Goal: Task Accomplishment & Management: Use online tool/utility

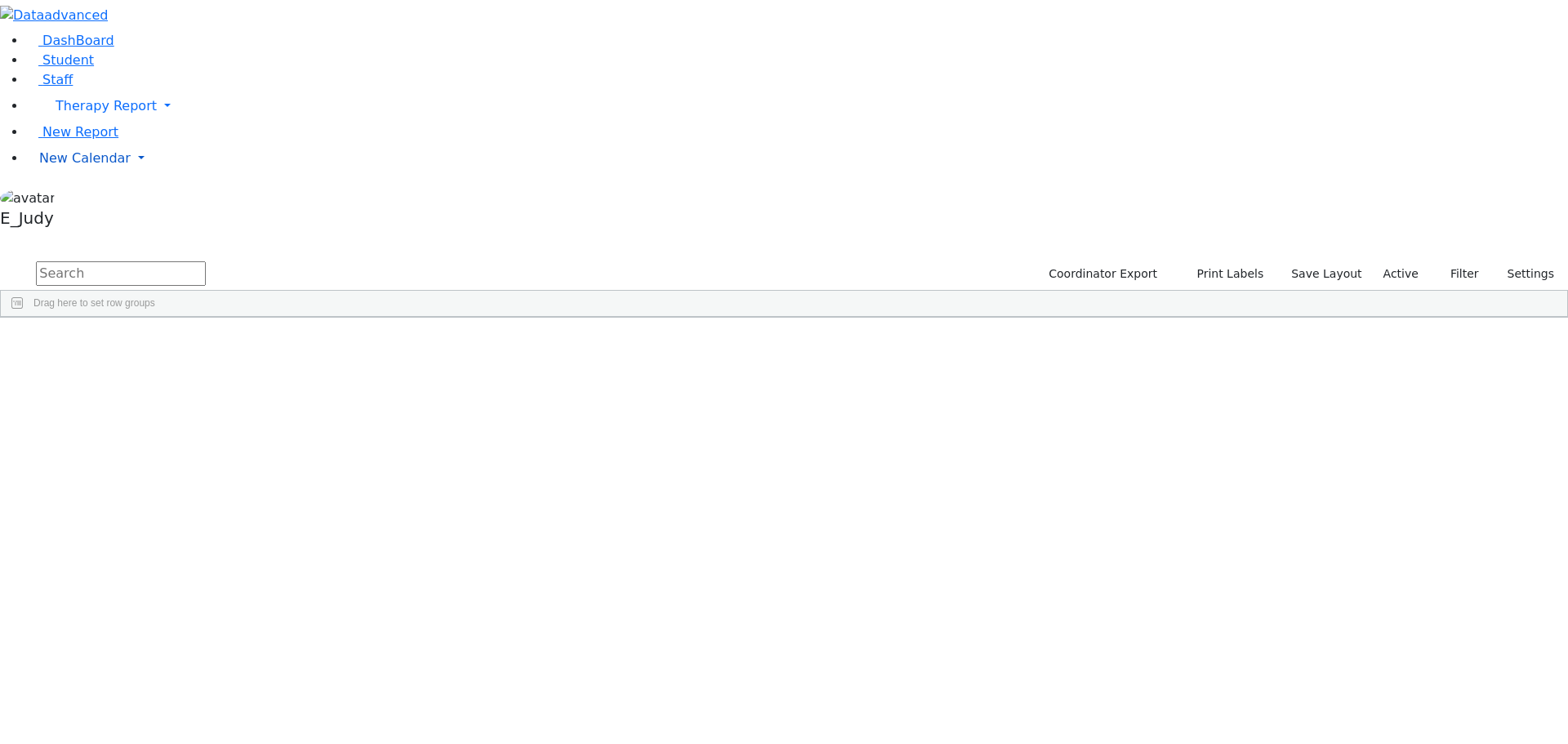
click at [156, 174] on link "New Calendar" at bounding box center [797, 158] width 1542 height 33
click at [87, 199] on span "Calendar" at bounding box center [64, 190] width 58 height 15
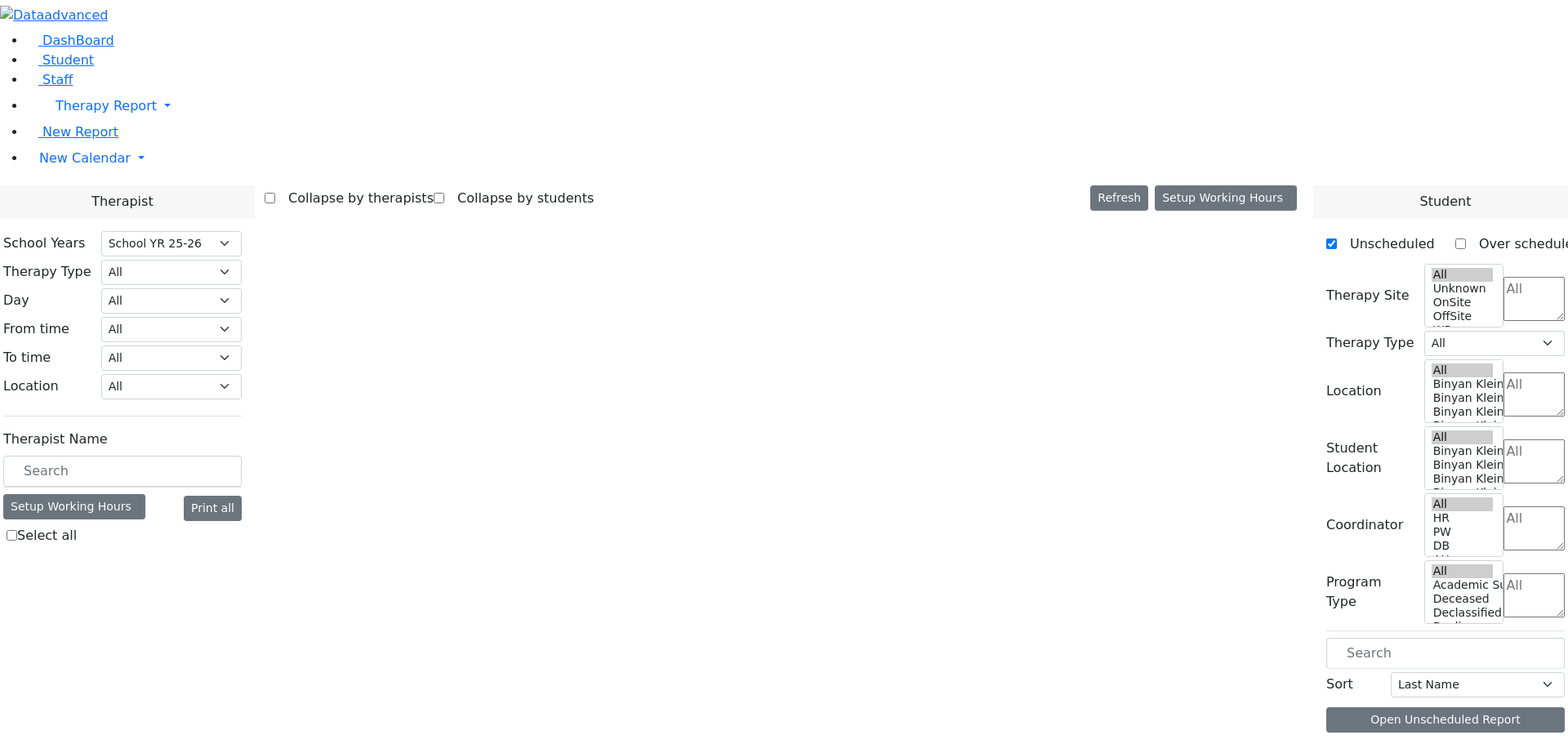
select select "212"
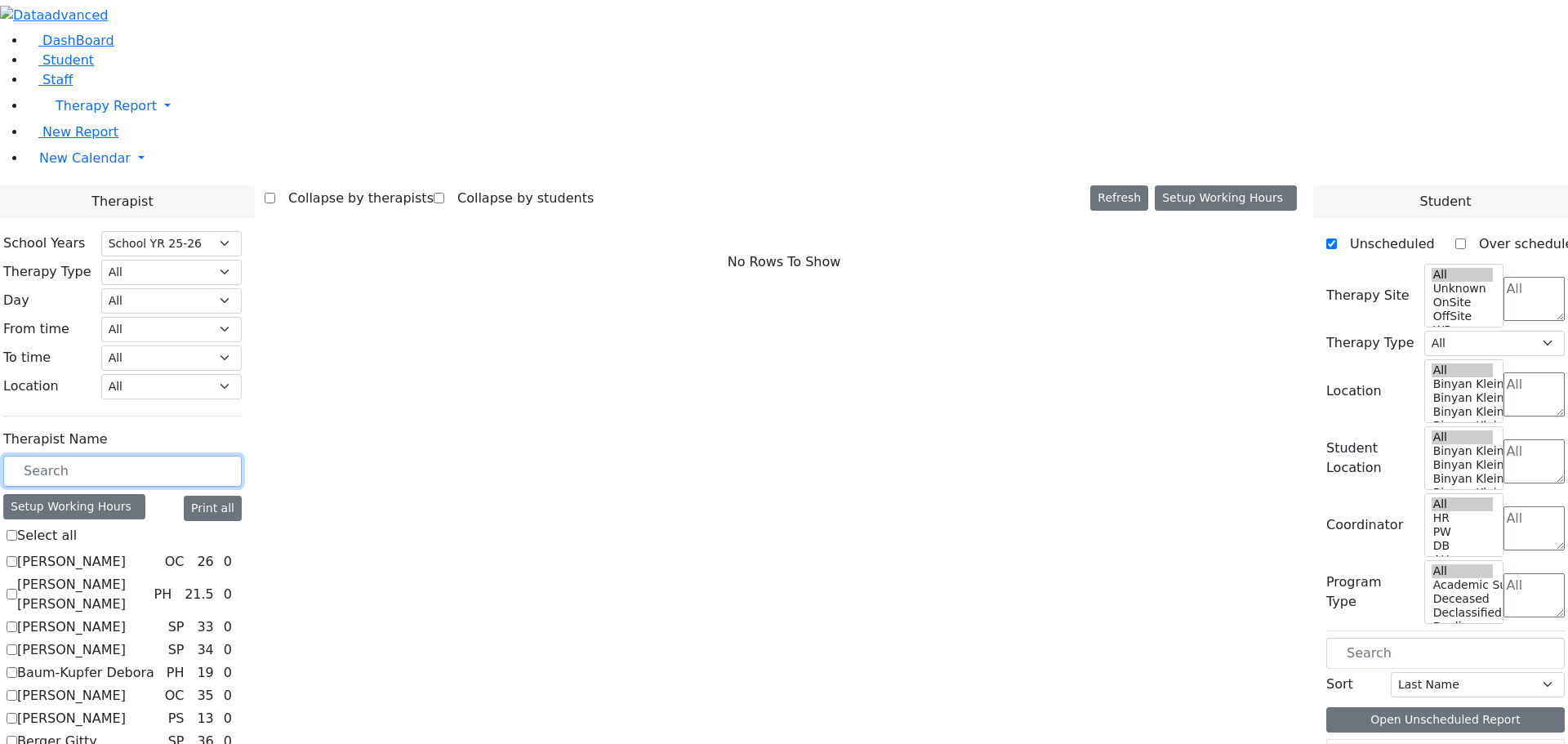
click at [242, 456] on input "text" at bounding box center [122, 471] width 238 height 31
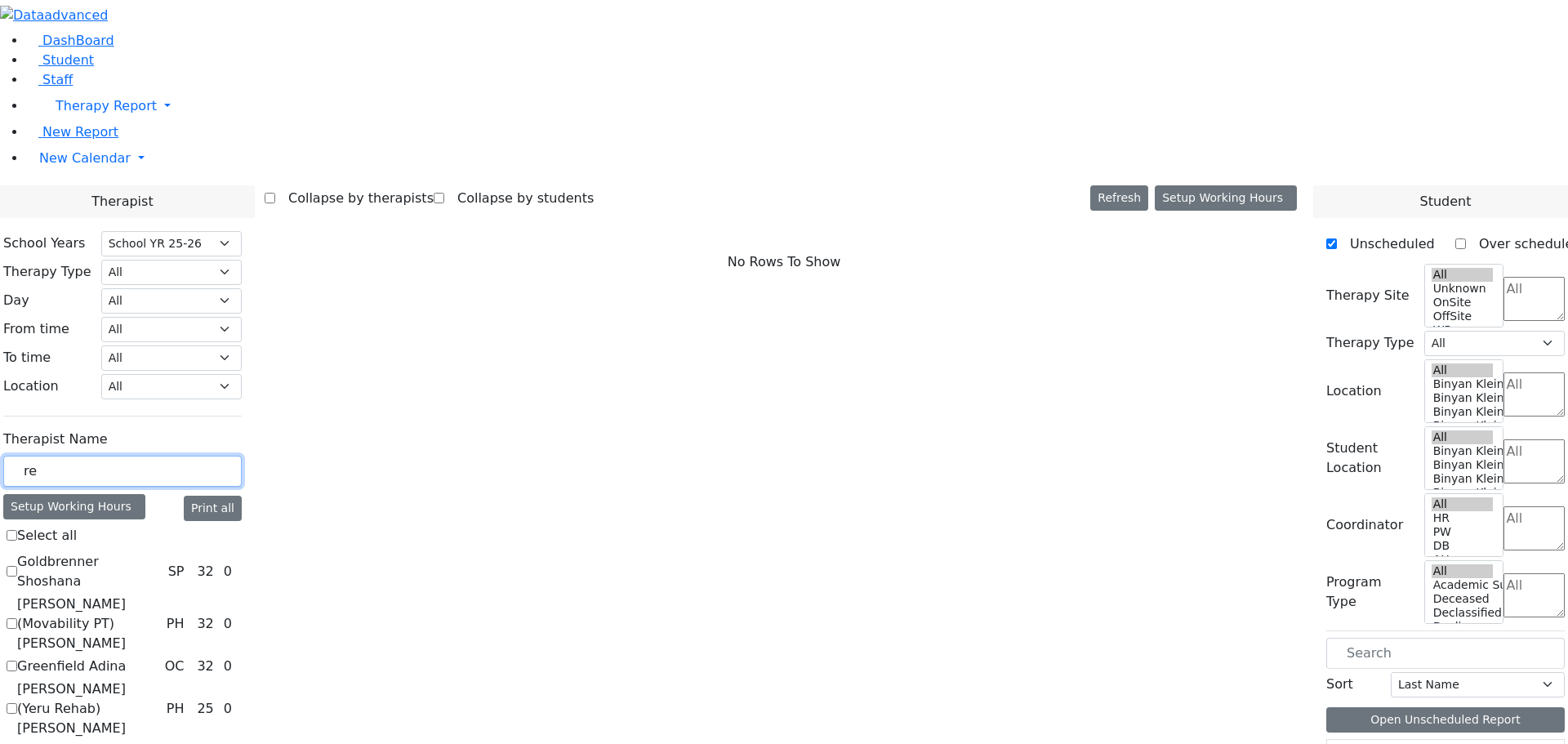
drag, startPoint x: 230, startPoint y: 281, endPoint x: 205, endPoint y: 280, distance: 25.0
click at [205, 456] on div "re" at bounding box center [122, 472] width 238 height 32
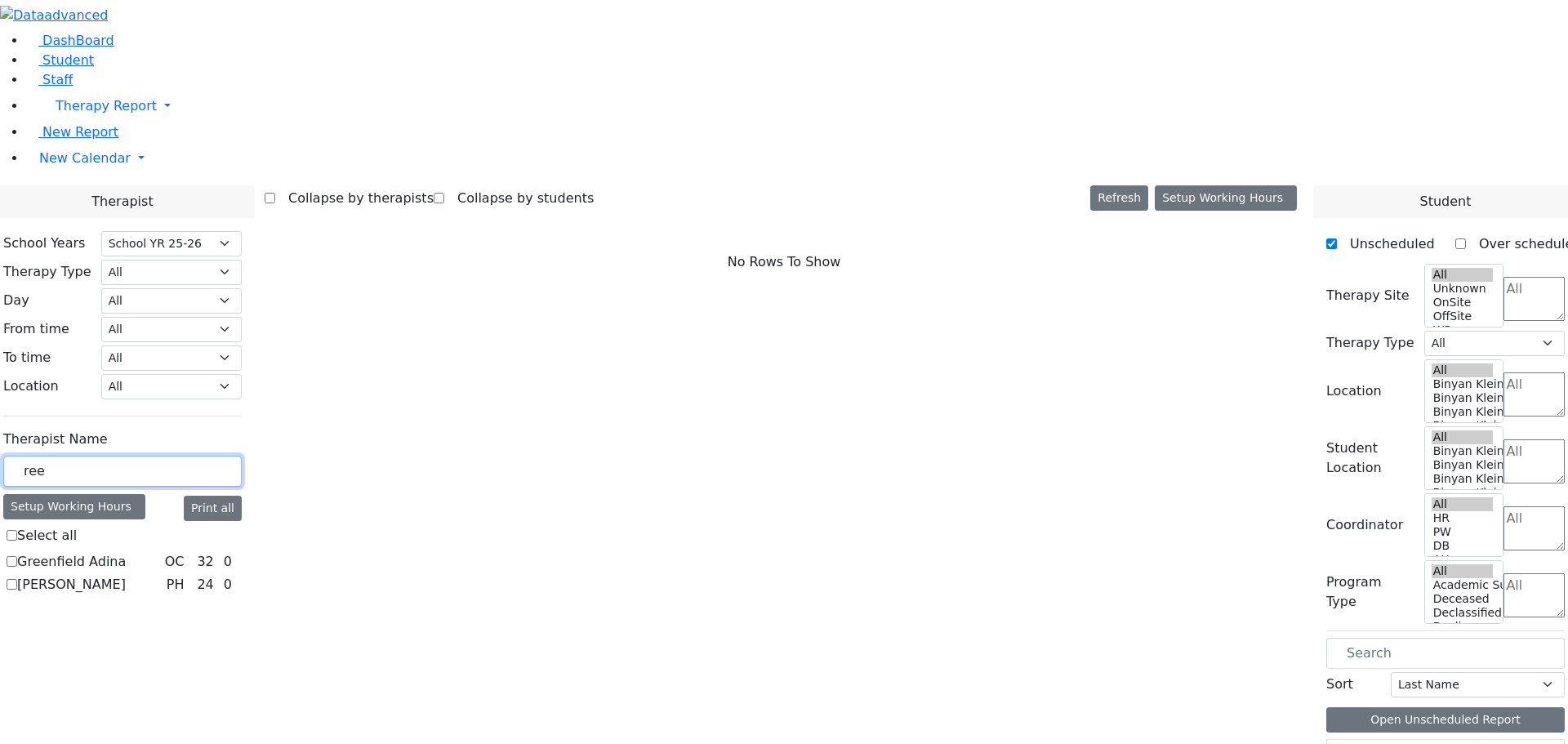
type input "ree"
click at [125, 574] on label "[PERSON_NAME]" at bounding box center [71, 584] width 108 height 20
click at [17, 579] on input "[PERSON_NAME]" at bounding box center [11, 584] width 10 height 10
checkbox input "true"
select select "2"
